Goal: Task Accomplishment & Management: Complete application form

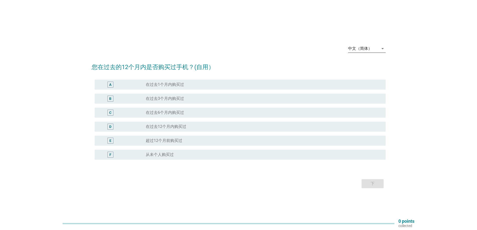
click at [357, 46] on div "中文（简体）" at bounding box center [363, 49] width 31 height 8
click at [359, 53] on div "English" at bounding box center [367, 53] width 30 height 6
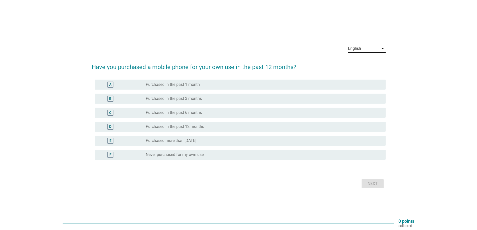
click at [112, 139] on div "E" at bounding box center [110, 141] width 6 height 6
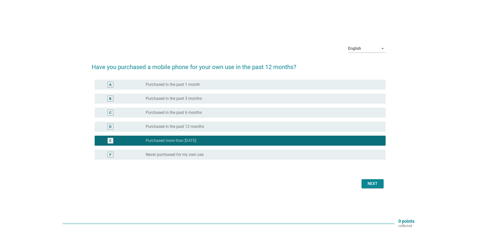
click at [368, 182] on div "Next" at bounding box center [372, 184] width 14 height 6
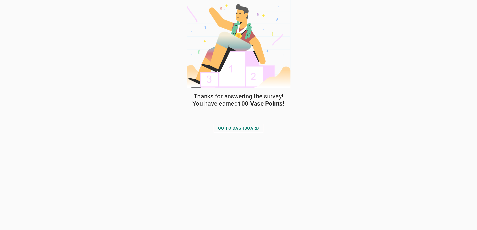
click at [250, 129] on div "GO TO DASHBOARD" at bounding box center [238, 128] width 41 height 6
